Goal: Book appointment/travel/reservation

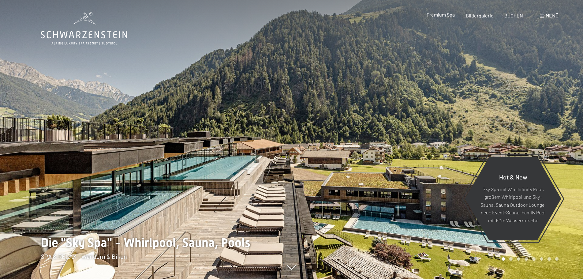
click at [442, 17] on span "Premium Spa" at bounding box center [441, 15] width 28 height 6
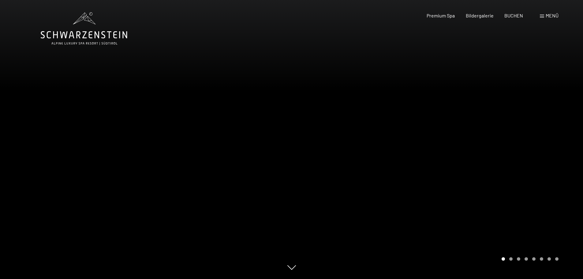
click at [543, 16] on span at bounding box center [542, 16] width 4 height 3
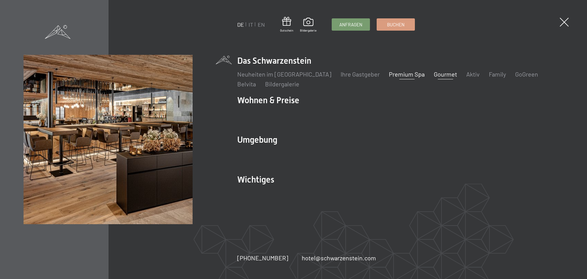
click at [434, 74] on link "Gourmet" at bounding box center [445, 73] width 23 height 7
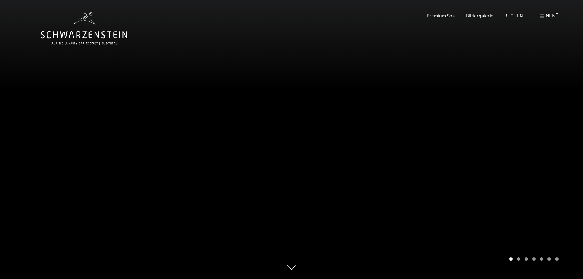
click at [554, 15] on span "Menü" at bounding box center [552, 16] width 13 height 6
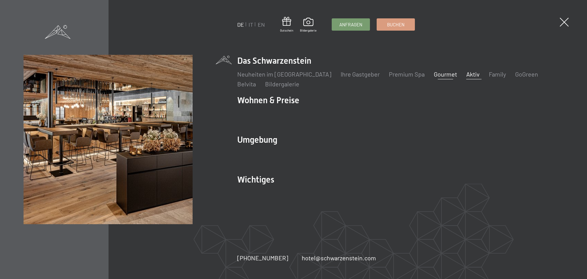
click at [467, 75] on link "Aktiv" at bounding box center [473, 73] width 13 height 7
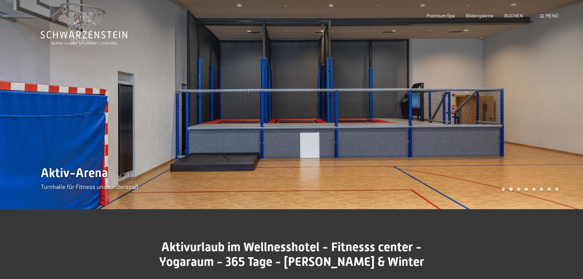
click at [549, 18] on span "Menü" at bounding box center [552, 16] width 13 height 6
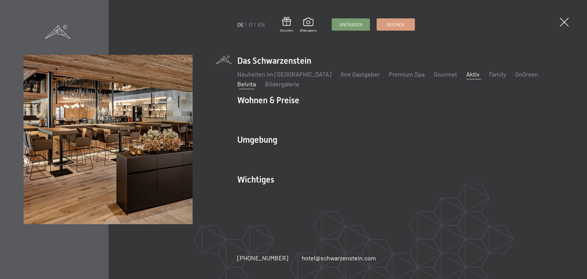
click at [256, 80] on link "Belvita" at bounding box center [246, 83] width 19 height 7
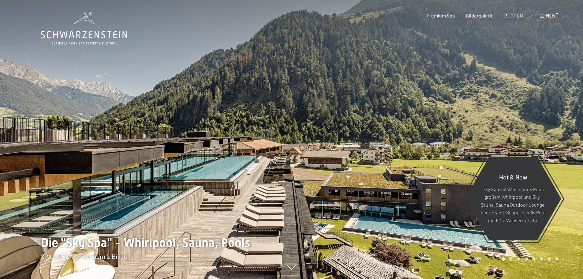
click at [551, 16] on span "Menü" at bounding box center [552, 16] width 13 height 6
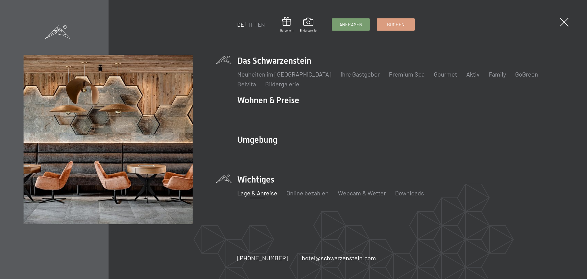
click at [260, 194] on link "Lage & Anreise" at bounding box center [257, 192] width 40 height 7
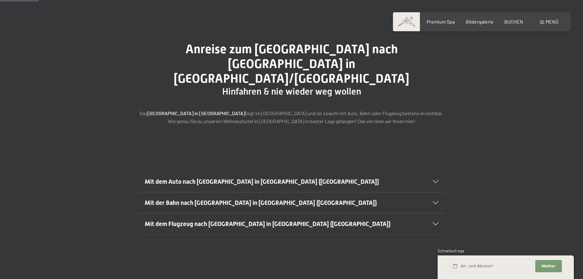
scroll to position [51, 0]
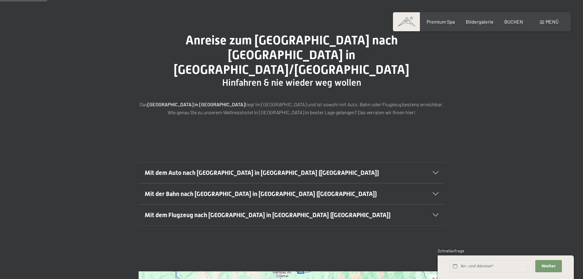
click at [234, 211] on span "Mit dem Flugzeug nach [GEOGRAPHIC_DATA] in [GEOGRAPHIC_DATA] ([GEOGRAPHIC_DATA])" at bounding box center [268, 214] width 246 height 7
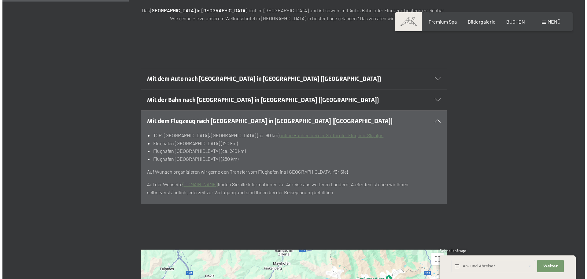
scroll to position [153, 0]
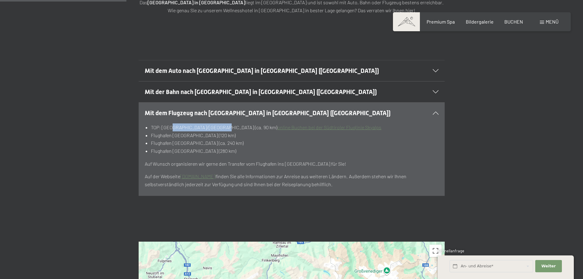
drag, startPoint x: 170, startPoint y: 114, endPoint x: 218, endPoint y: 114, distance: 47.7
click at [218, 123] on li "TOP: [GEOGRAPHIC_DATA]/[GEOGRAPHIC_DATA] (ca. 90 km) online [GEOGRAPHIC_DATA] b…" at bounding box center [294, 127] width 287 height 8
click at [173, 131] on li "Flughafen [GEOGRAPHIC_DATA] (120 km)" at bounding box center [294, 135] width 287 height 8
click at [169, 139] on li "Flughafen [GEOGRAPHIC_DATA] (ca. 240 km)" at bounding box center [294, 143] width 287 height 8
click at [168, 147] on li "Flughafen [GEOGRAPHIC_DATA] (280 km)" at bounding box center [294, 151] width 287 height 8
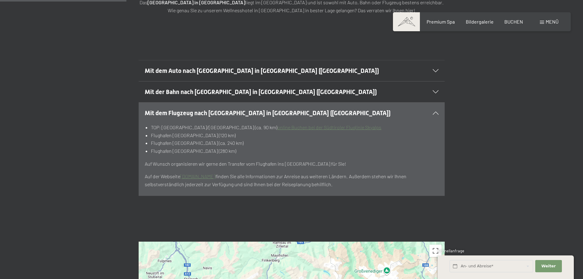
click at [166, 160] on p "Auf Wunsch organisieren wir gerne den Transfer vom Flughafen ins [GEOGRAPHIC_DA…" at bounding box center [292, 164] width 294 height 8
click at [292, 124] on link "online Buchen bei der Südtiroler Fluglinie Skyalps" at bounding box center [329, 127] width 104 height 6
click at [545, 21] on div "Menü" at bounding box center [549, 21] width 19 height 7
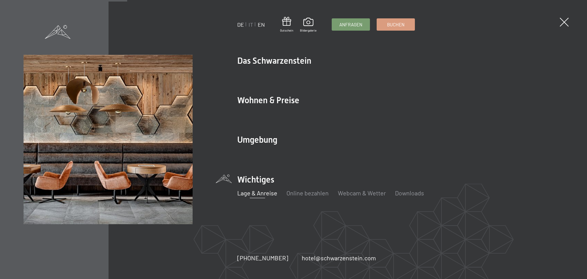
click at [262, 23] on link "EN" at bounding box center [261, 24] width 7 height 7
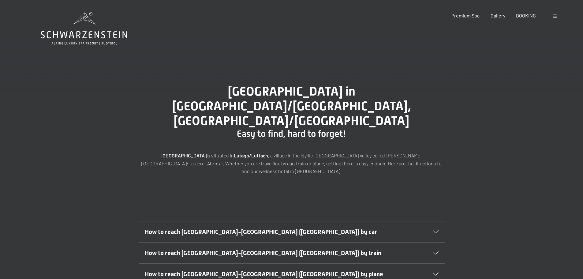
click at [556, 15] on span at bounding box center [555, 16] width 4 height 3
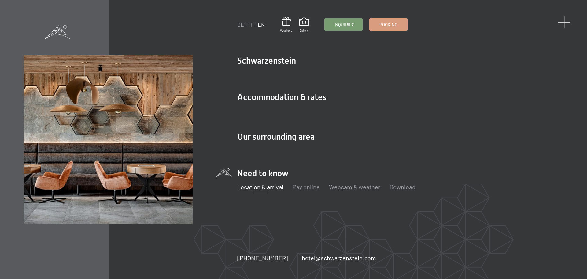
click at [563, 20] on span at bounding box center [564, 22] width 13 height 13
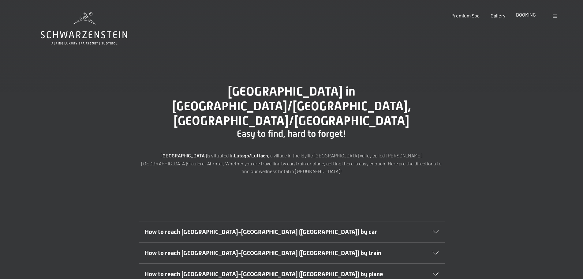
click at [522, 16] on span "BOOKING" at bounding box center [526, 15] width 20 height 6
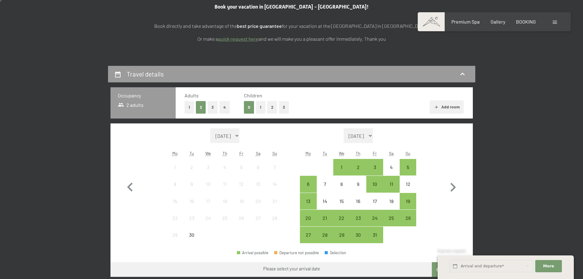
scroll to position [255, 0]
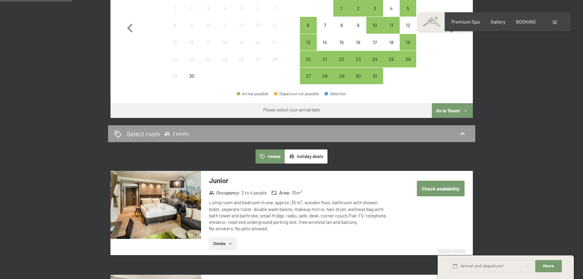
click at [228, 245] on button "Details" at bounding box center [223, 243] width 28 height 13
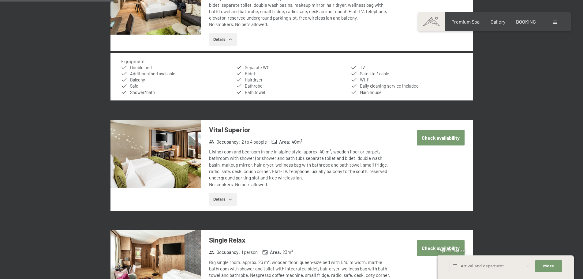
scroll to position [357, 0]
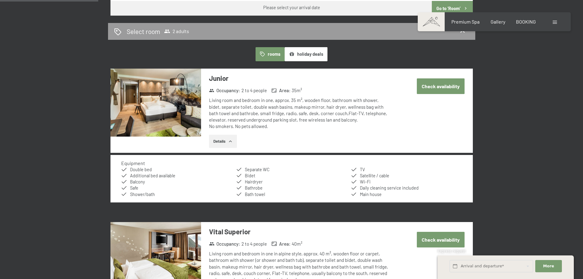
click at [441, 87] on button "Check availability" at bounding box center [441, 86] width 48 height 16
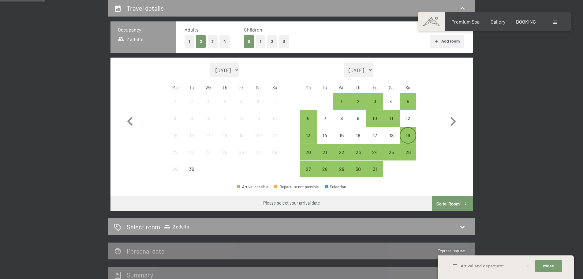
click at [411, 133] on div "19" at bounding box center [407, 140] width 15 height 15
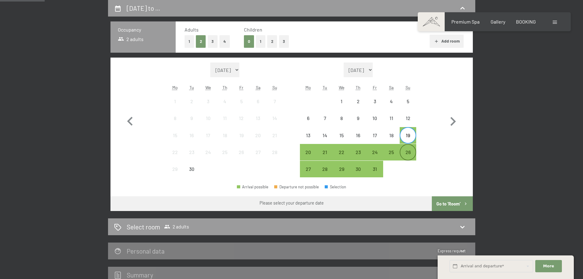
click at [408, 152] on div "26" at bounding box center [407, 157] width 15 height 15
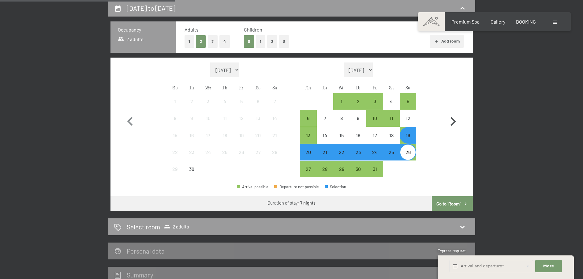
scroll to position [213, 0]
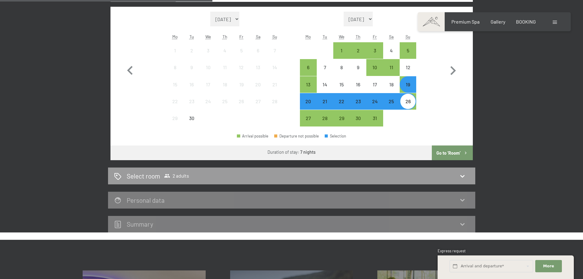
click at [453, 151] on button "Go to ‘Room’" at bounding box center [452, 152] width 41 height 15
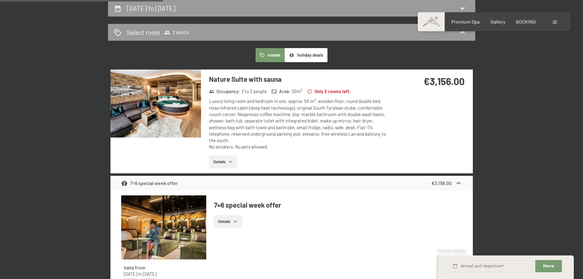
click at [223, 155] on button "Details" at bounding box center [223, 161] width 28 height 13
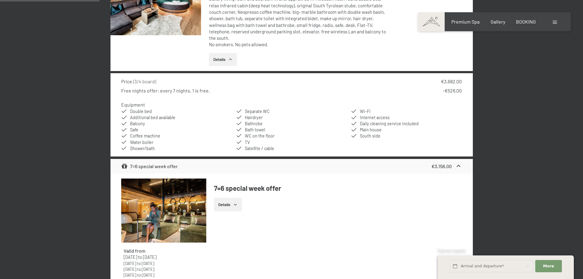
scroll to position [315, 0]
